Goal: Navigation & Orientation: Understand site structure

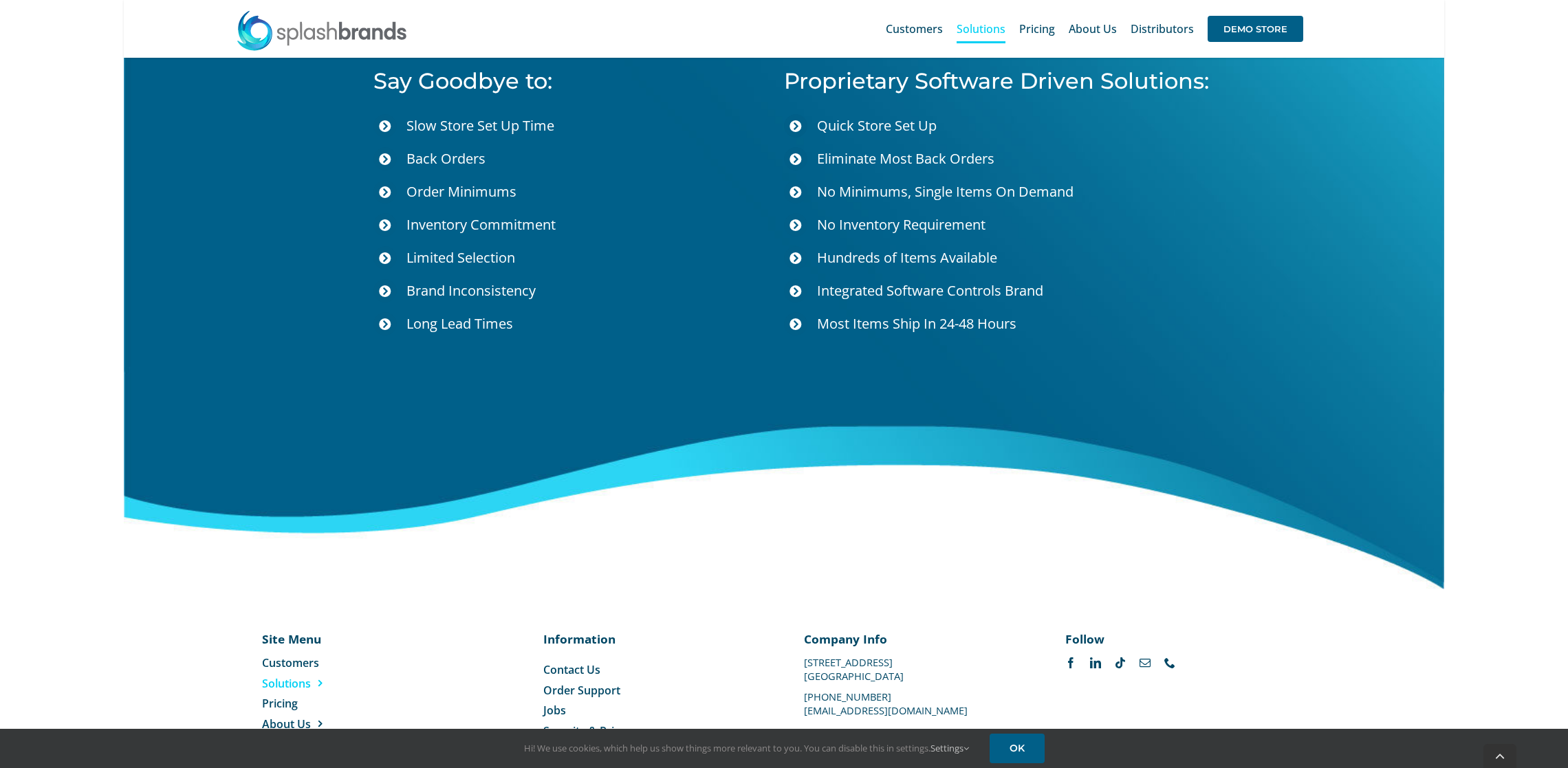
scroll to position [4882, 0]
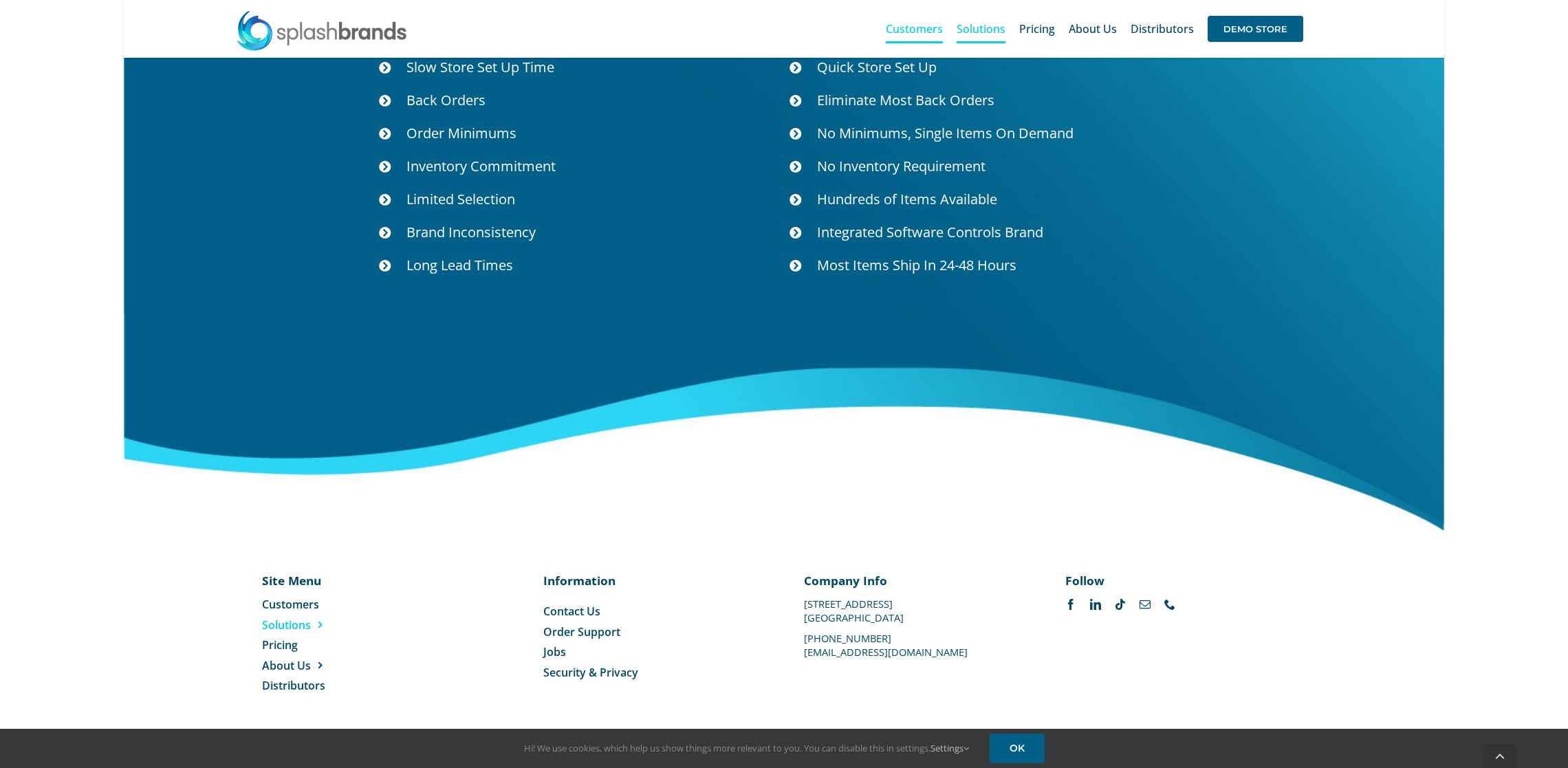
click at [918, 26] on span "Customers" at bounding box center [914, 29] width 57 height 11
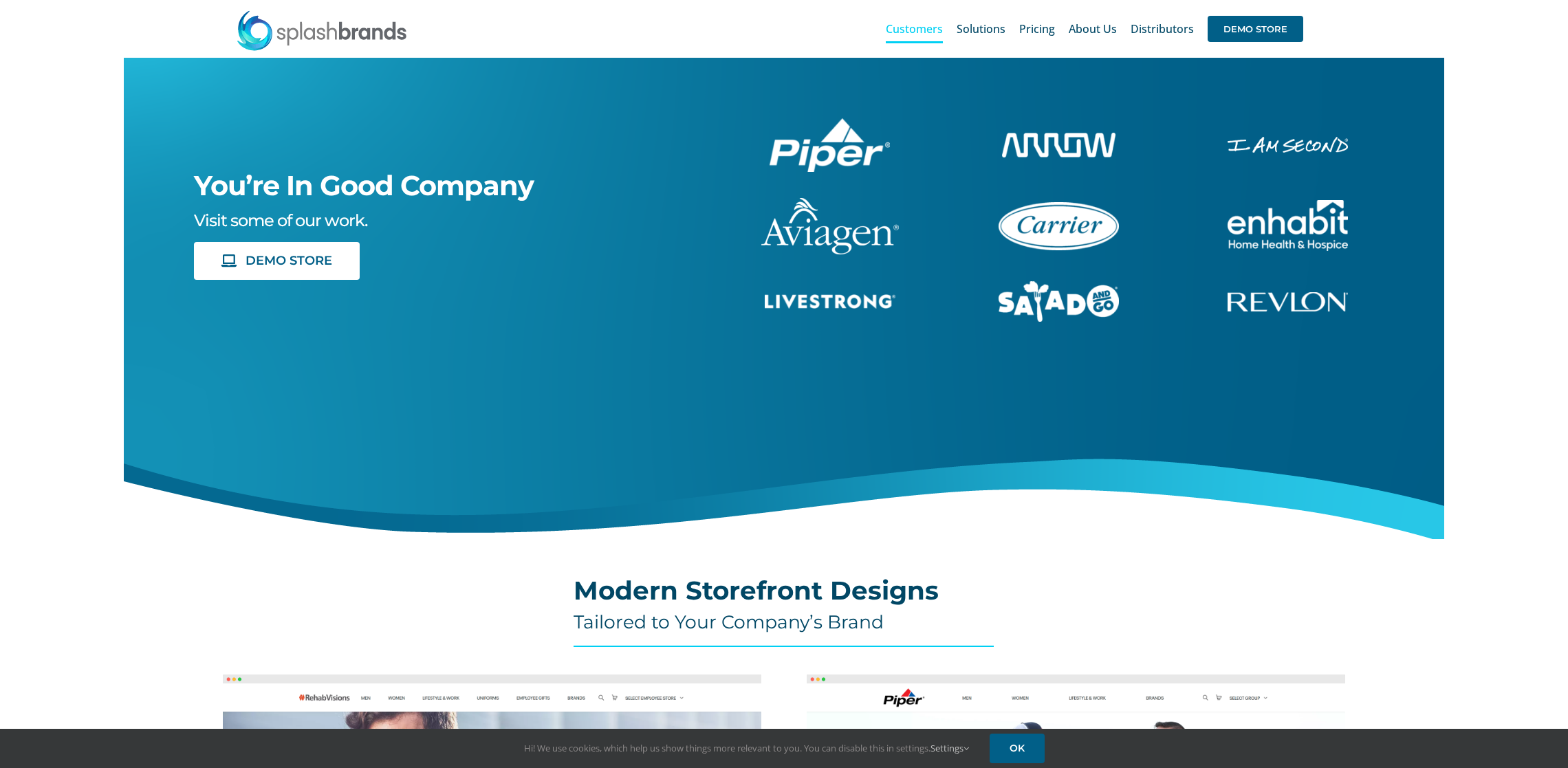
click at [830, 156] on img "piper-White" at bounding box center [830, 144] width 121 height 53
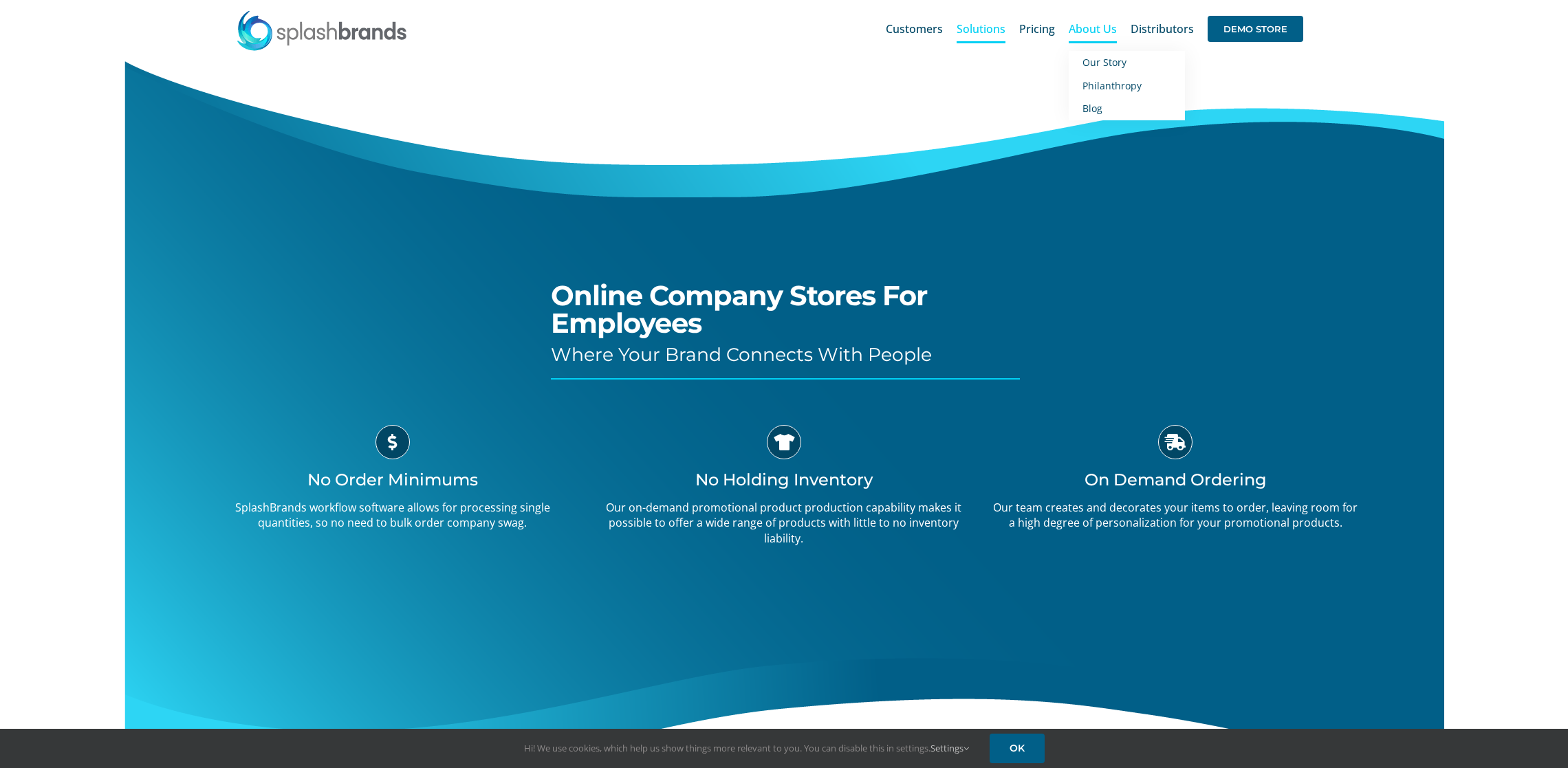
click at [1094, 33] on span "About Us" at bounding box center [1092, 29] width 48 height 11
click at [1106, 66] on span "Our Story" at bounding box center [1105, 62] width 44 height 13
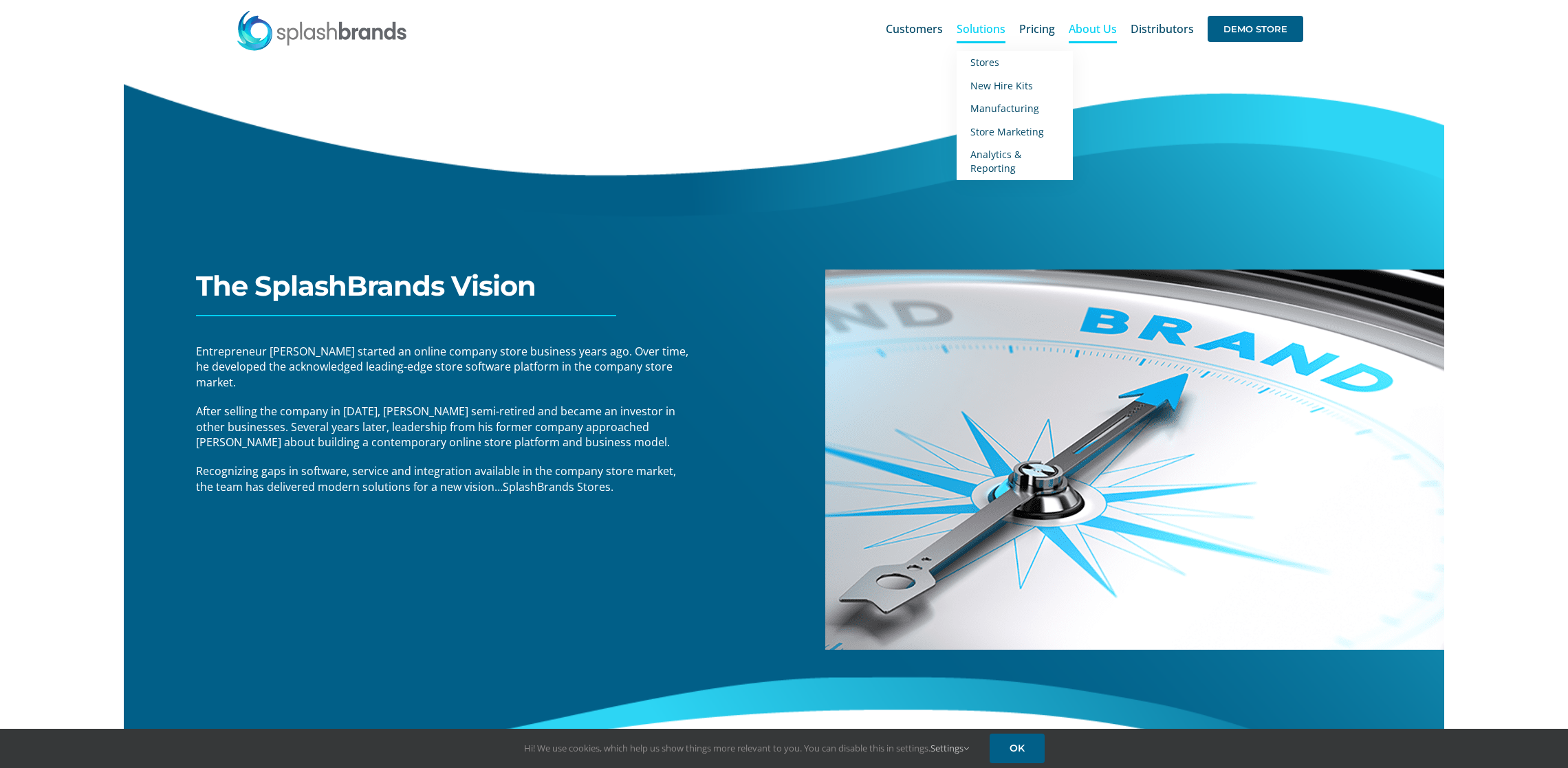
click at [976, 30] on span "Solutions" at bounding box center [982, 29] width 49 height 11
click at [996, 64] on span "Stores" at bounding box center [984, 62] width 29 height 13
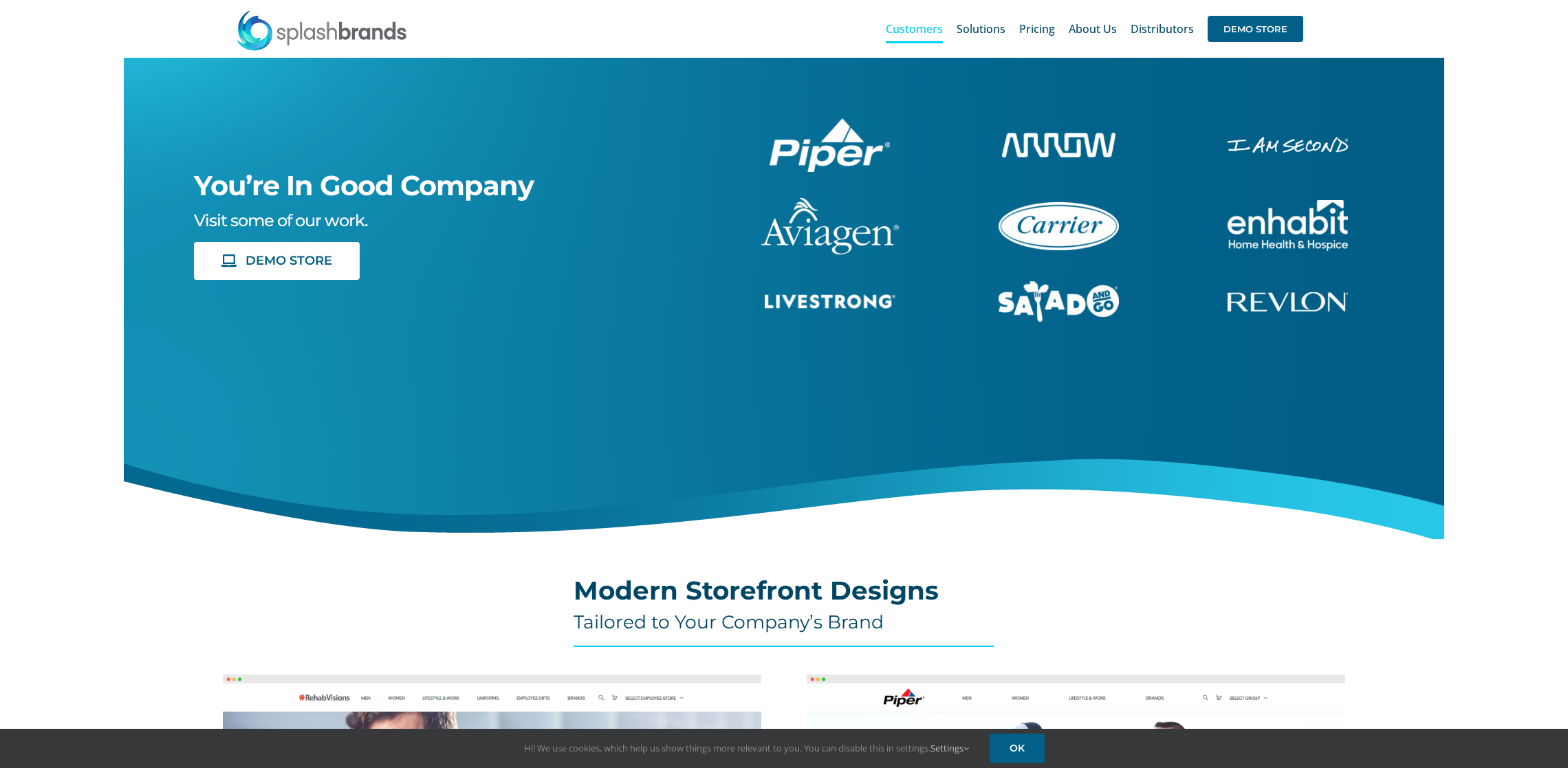
click at [331, 35] on img at bounding box center [322, 30] width 172 height 41
